Goal: Transaction & Acquisition: Subscribe to service/newsletter

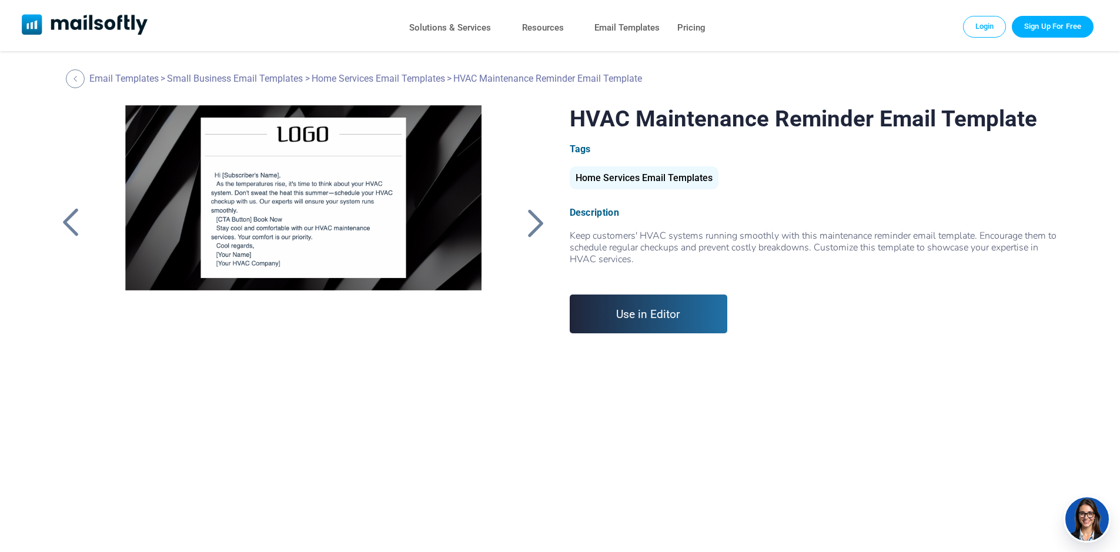
click at [1046, 27] on link "Sign Up For Free" at bounding box center [1052, 26] width 82 height 21
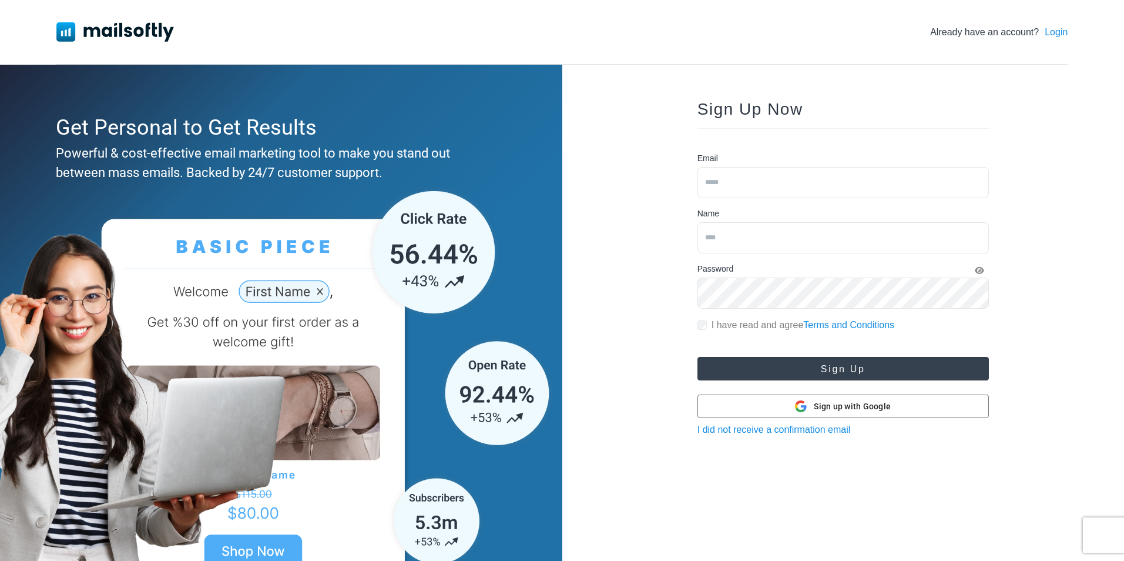
click at [934, 369] on button "Sign Up" at bounding box center [844, 369] width 292 height 24
